Goal: Information Seeking & Learning: Learn about a topic

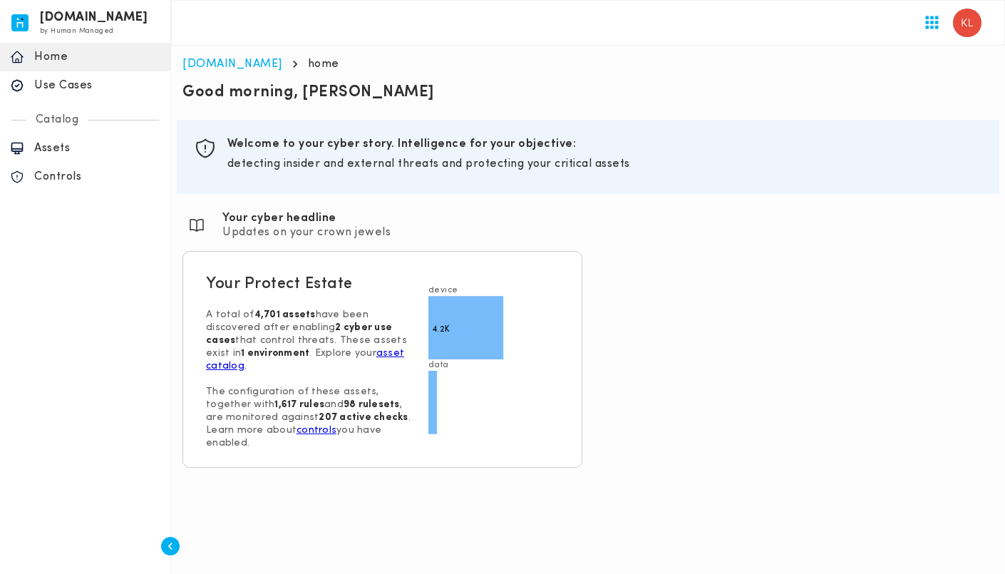
click at [66, 175] on p "Controls" at bounding box center [97, 177] width 126 height 14
click at [80, 147] on p "Assets" at bounding box center [97, 148] width 126 height 14
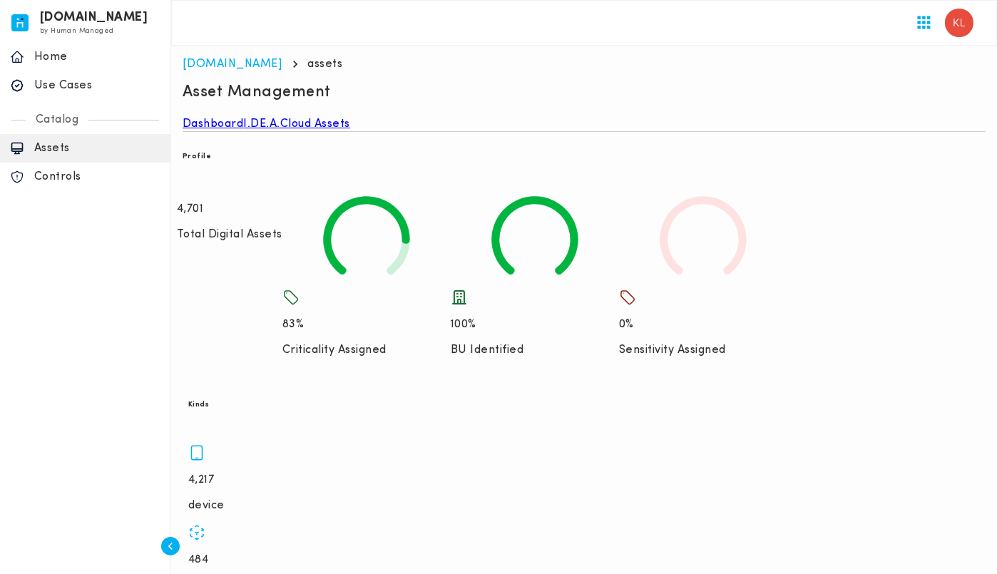
click at [281, 131] on link "I.DE.A." at bounding box center [262, 124] width 37 height 14
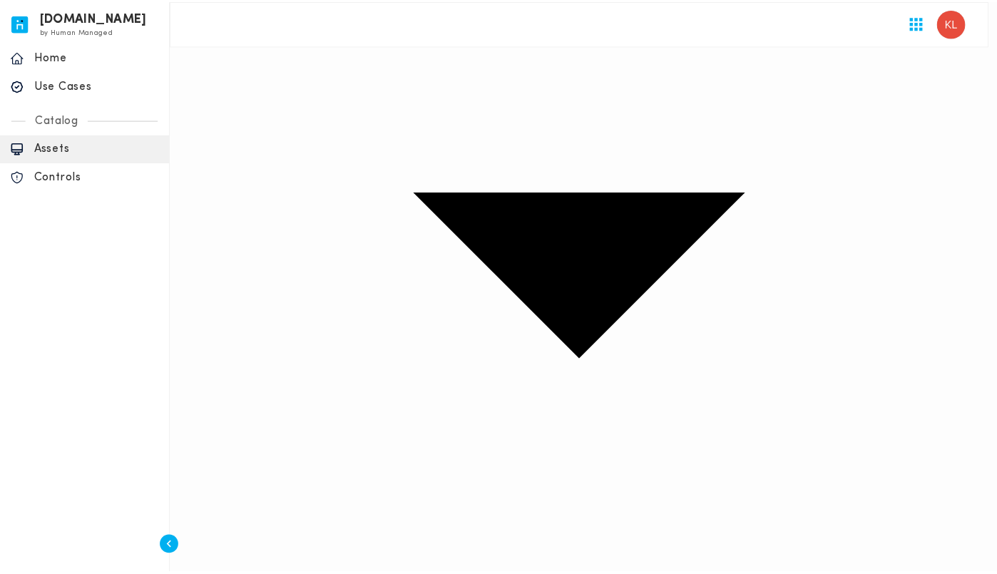
scroll to position [391, 0]
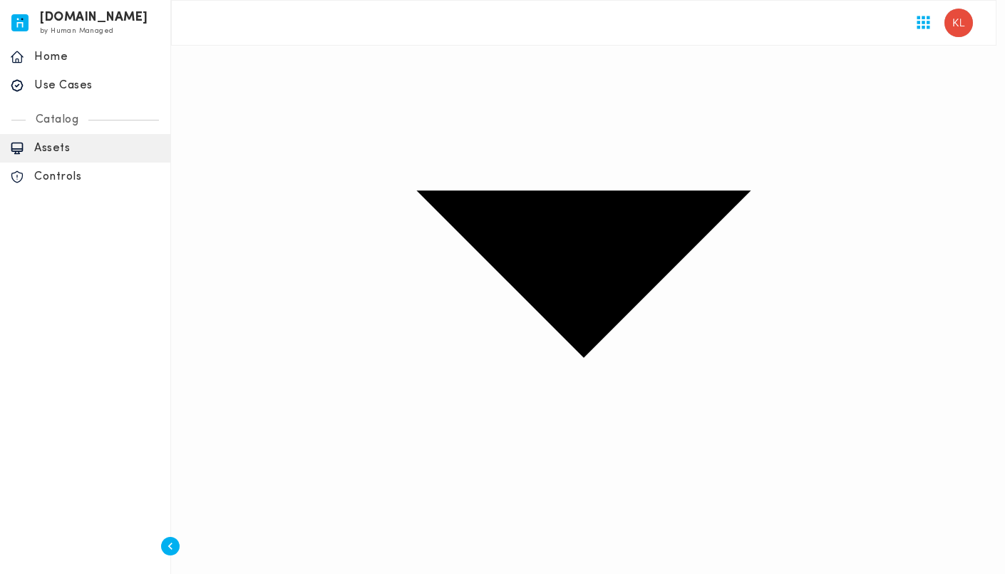
drag, startPoint x: 590, startPoint y: 210, endPoint x: 540, endPoint y: 184, distance: 57.1
